Goal: Find specific fact: Find specific fact

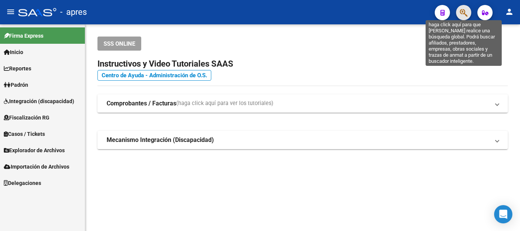
click at [464, 11] on icon "button" at bounding box center [463, 12] width 8 height 9
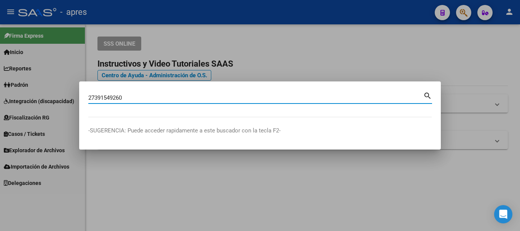
type input "27391549260"
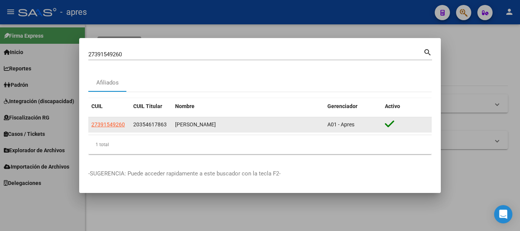
click at [115, 129] on app-link-go-to "27391549260" at bounding box center [107, 124] width 33 height 9
click at [111, 120] on app-link-go-to "27391549260" at bounding box center [107, 124] width 33 height 9
click at [116, 124] on span "27391549260" at bounding box center [107, 124] width 33 height 6
type textarea "27391549260"
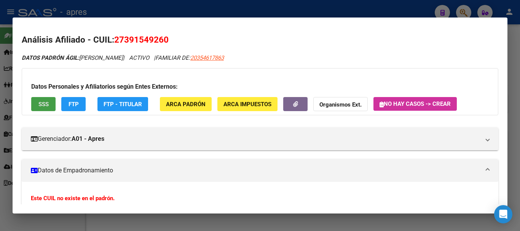
click at [50, 107] on button "SSS" at bounding box center [43, 104] width 24 height 14
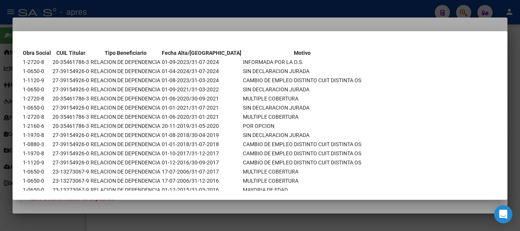
scroll to position [32, 0]
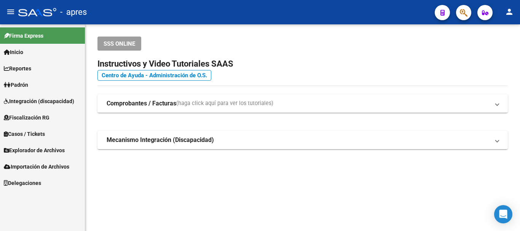
click at [469, 11] on button "button" at bounding box center [463, 12] width 15 height 15
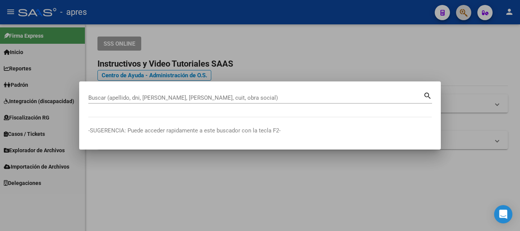
paste input "20354617863"
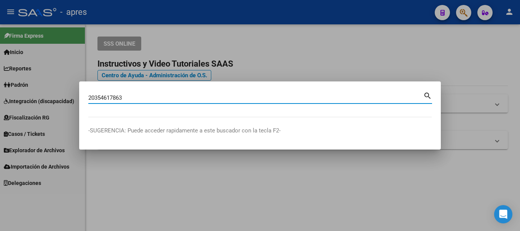
type input "20354617863"
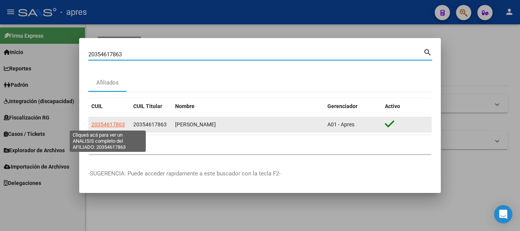
click at [106, 124] on span "20354617863" at bounding box center [107, 124] width 33 height 6
type textarea "20354617863"
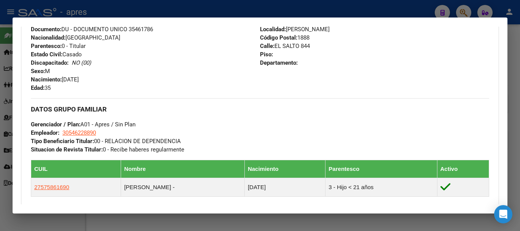
scroll to position [343, 0]
